Goal: Find specific page/section: Find specific page/section

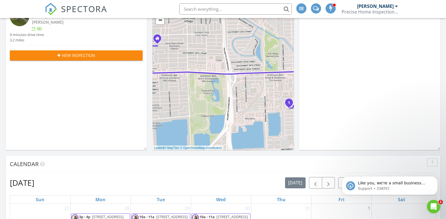
scroll to position [69, 0]
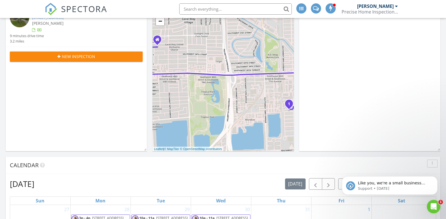
click at [236, 10] on input "text" at bounding box center [235, 8] width 113 height 11
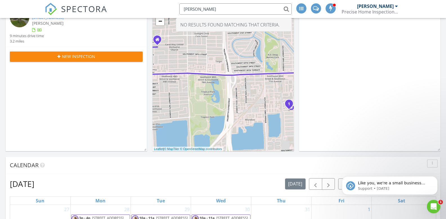
click at [220, 10] on input "rincon" at bounding box center [235, 8] width 113 height 11
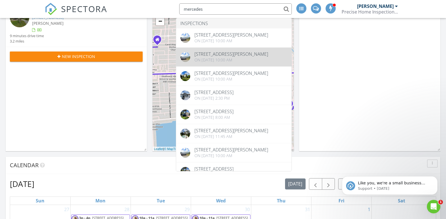
type input "mercedes"
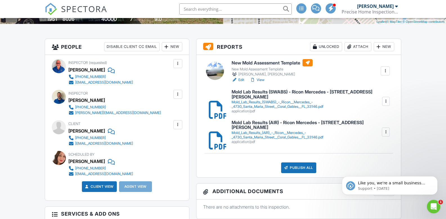
scroll to position [126, 0]
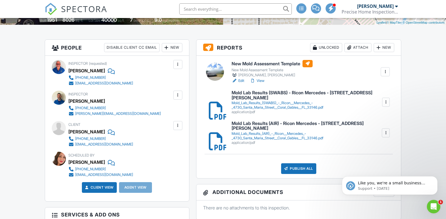
click at [254, 103] on div "Mold_Lab_Results_(SWABS)_-_Ricon__Mercedes_-_4730_Santa_Maria_Street__Coral_Gab…" at bounding box center [307, 105] width 150 height 9
click at [256, 135] on div "Mold_Lab_Results_(AIR)_-_Ricon__Mercedes_-_4730_Santa_Maria_Street__Coral_Gable…" at bounding box center [307, 135] width 150 height 9
click at [263, 81] on link "View" at bounding box center [257, 81] width 15 height 6
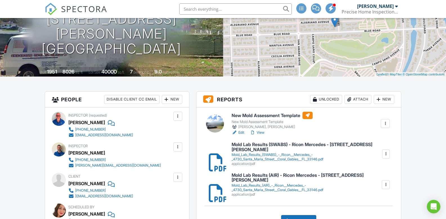
click at [260, 133] on link "View" at bounding box center [257, 133] width 15 height 6
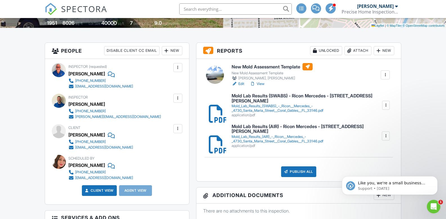
scroll to position [123, 0]
